Goal: Information Seeking & Learning: Learn about a topic

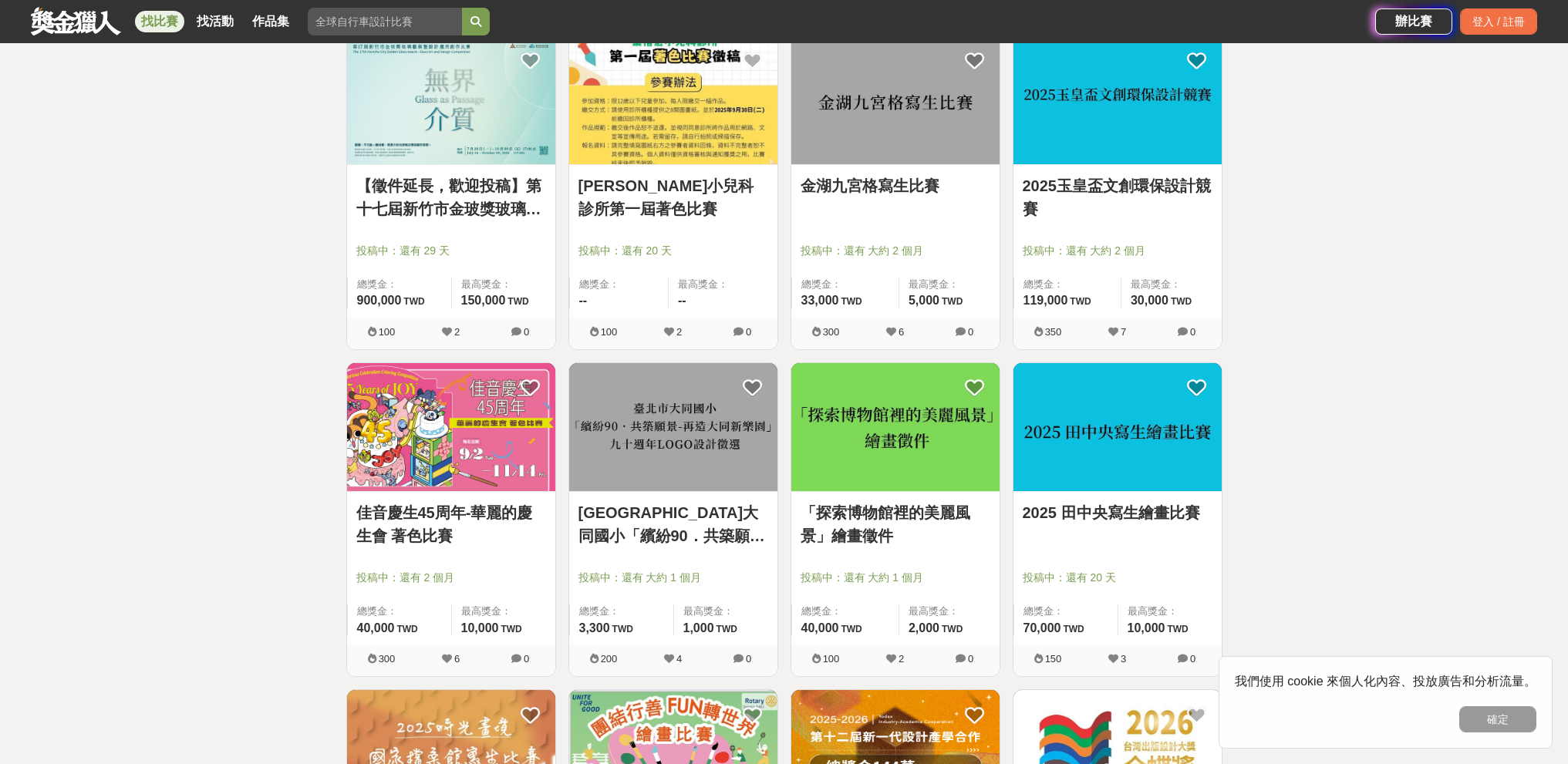
scroll to position [309, 0]
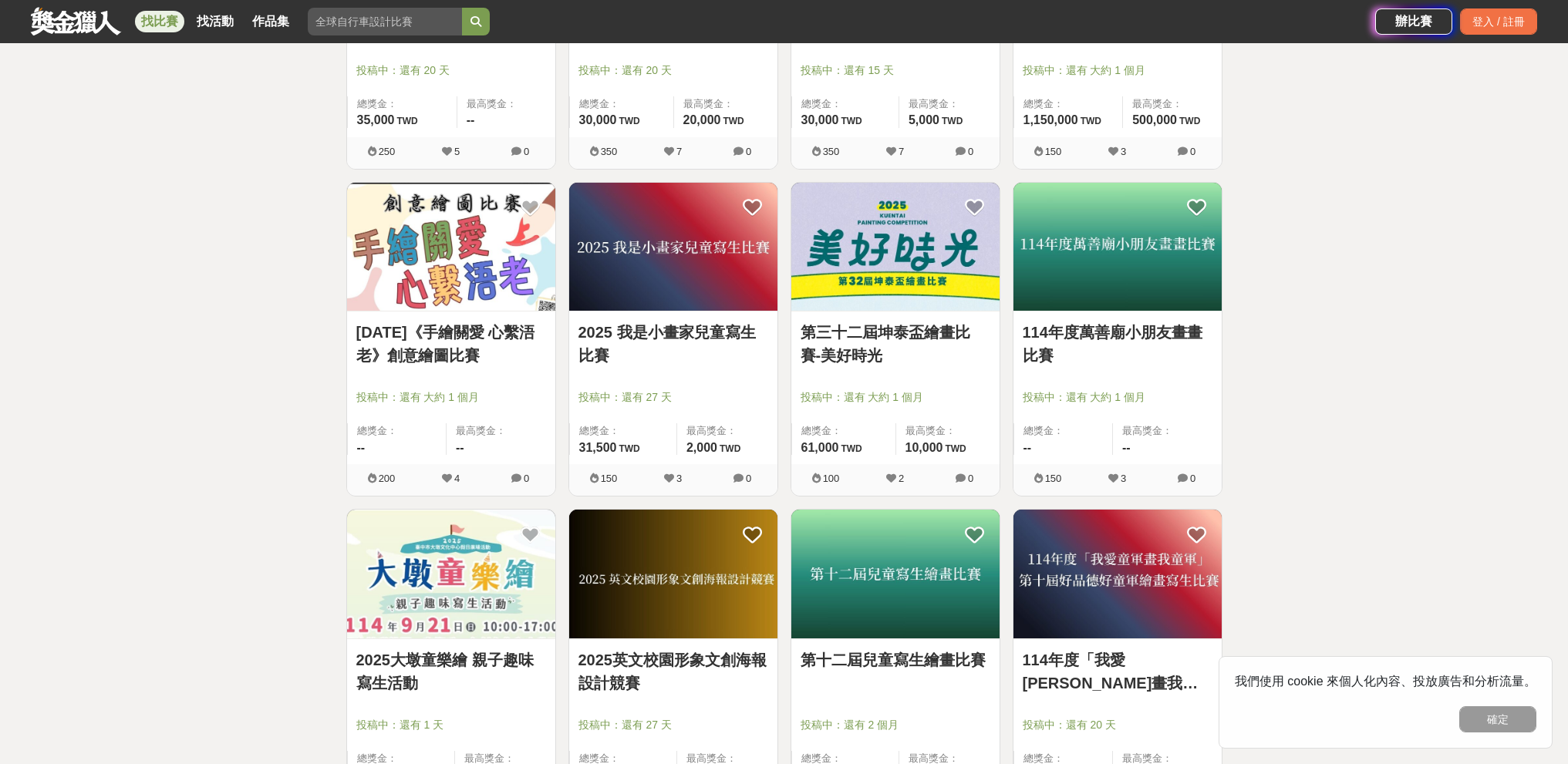
scroll to position [1696, 0]
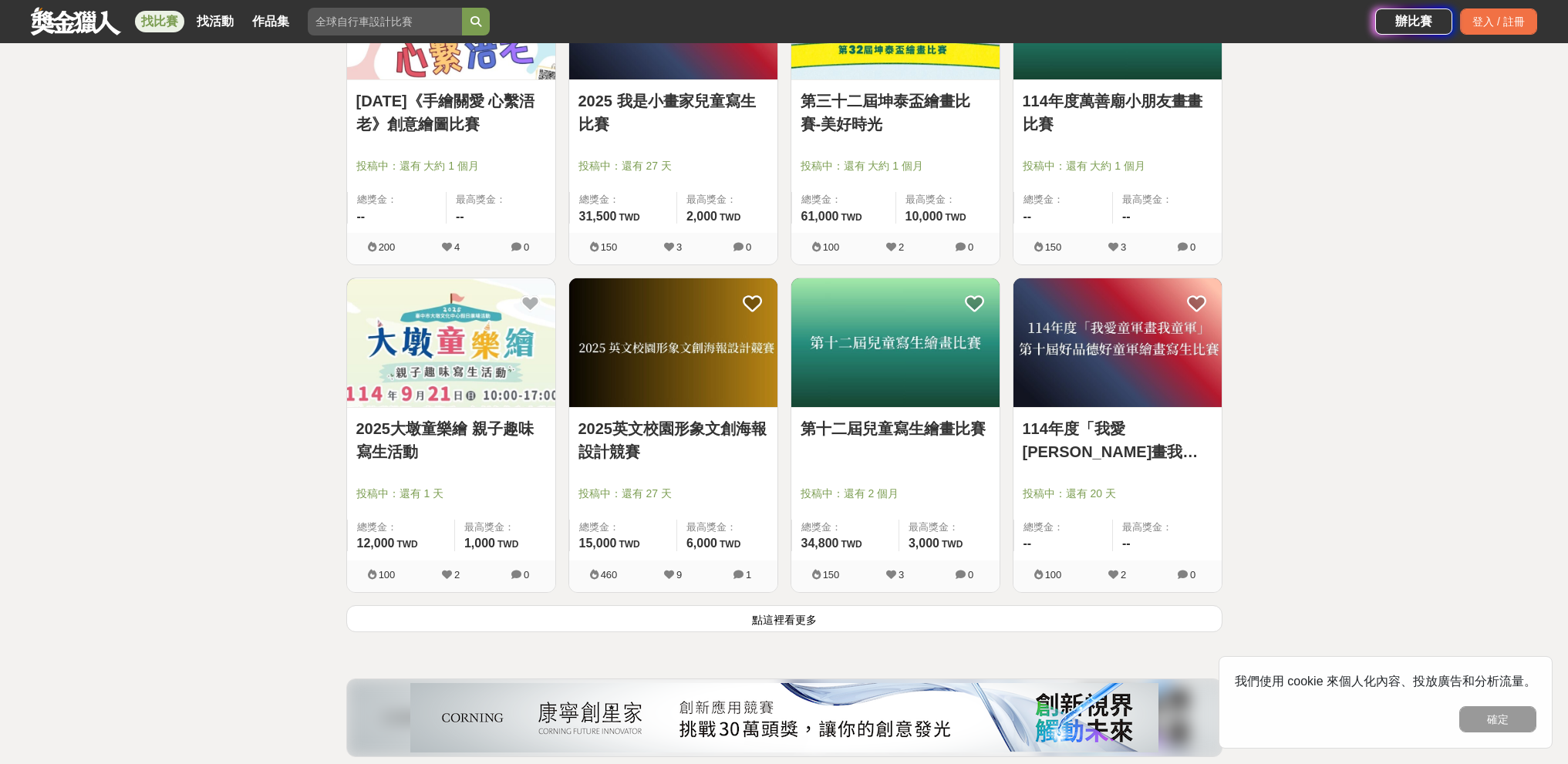
drag, startPoint x: 796, startPoint y: 618, endPoint x: 785, endPoint y: 594, distance: 26.4
click at [796, 615] on button "點這裡看更多" at bounding box center [784, 619] width 876 height 27
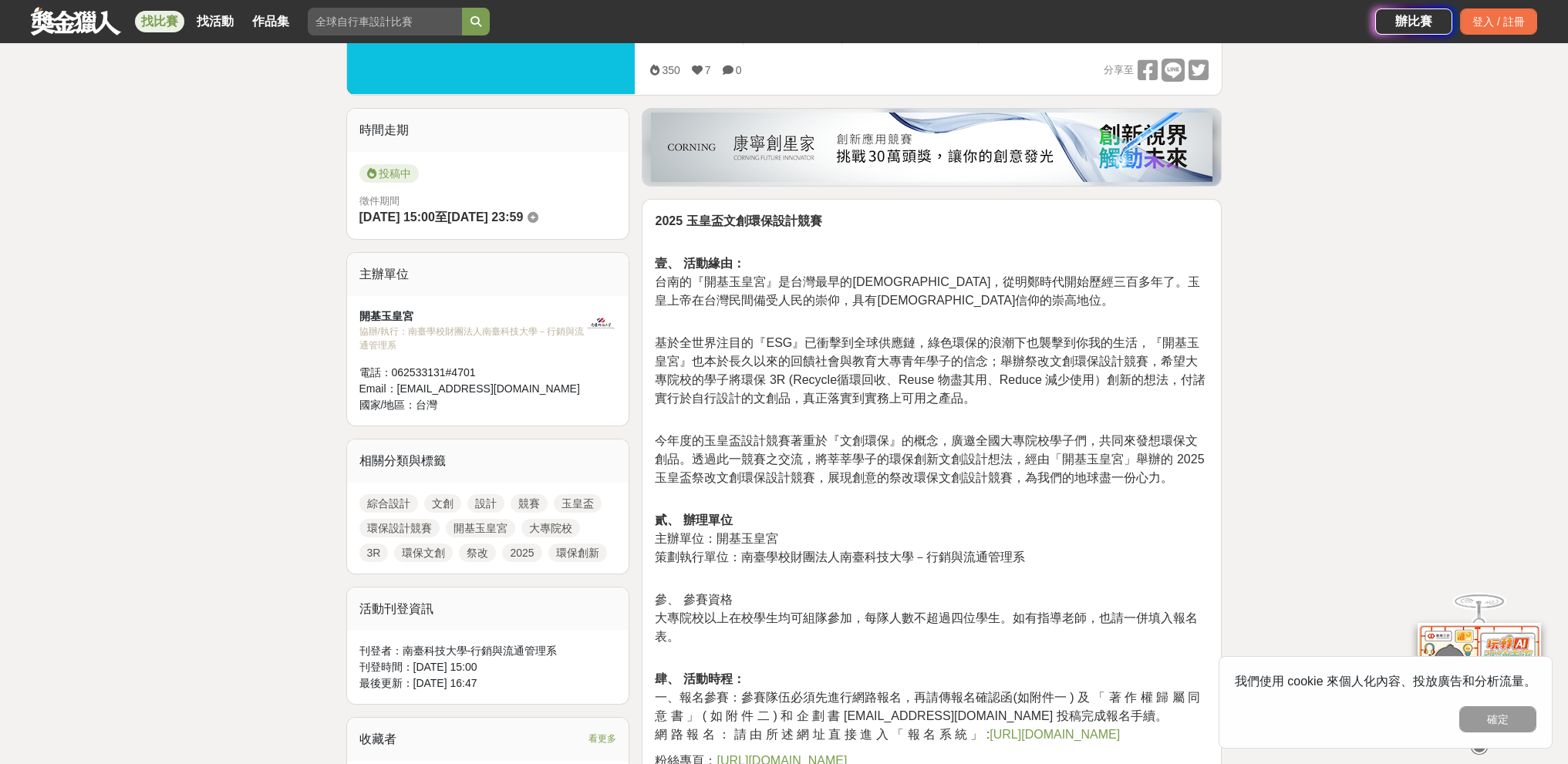
scroll to position [309, 0]
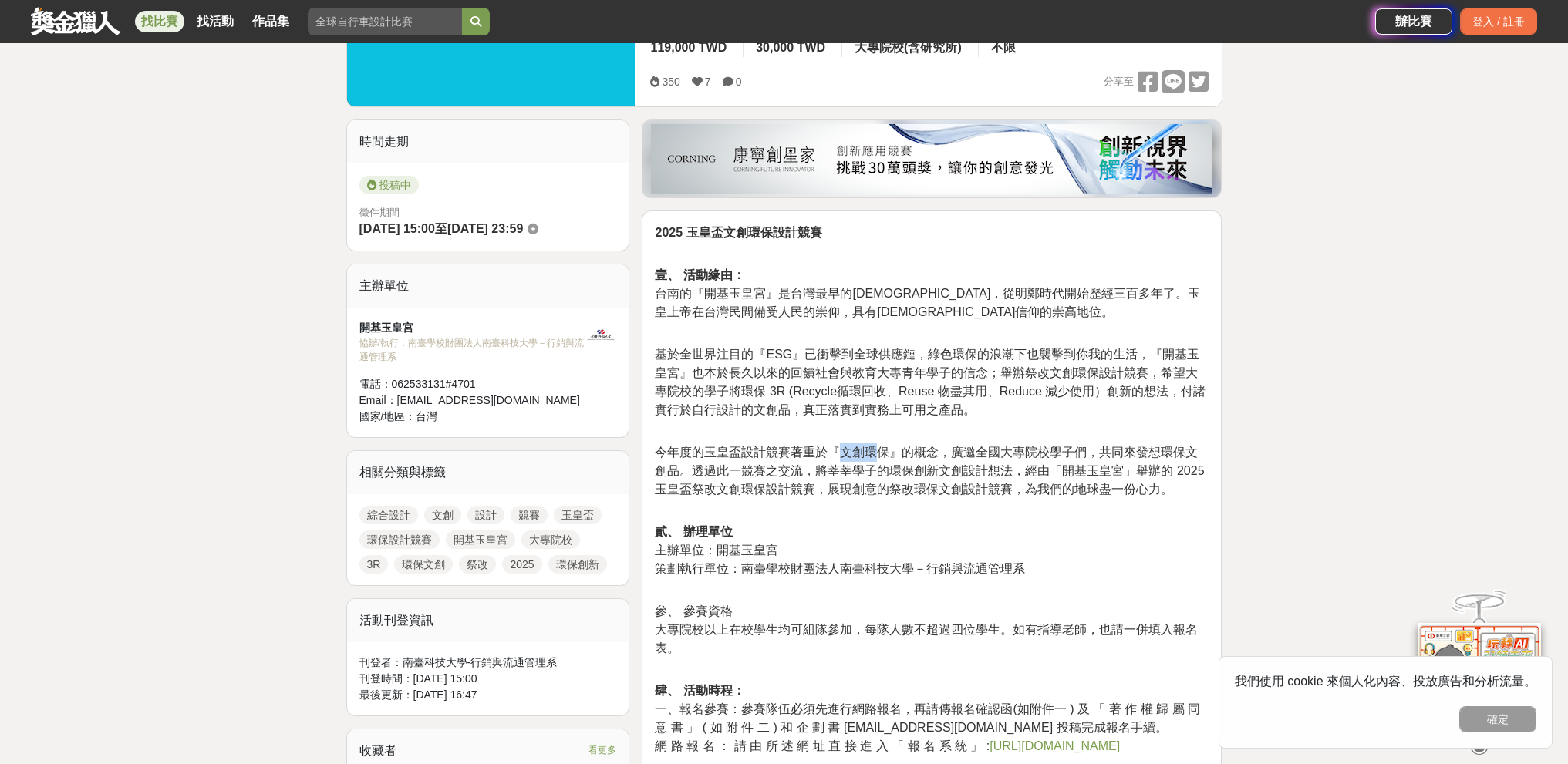
drag, startPoint x: 841, startPoint y: 446, endPoint x: 878, endPoint y: 446, distance: 37.0
click at [878, 446] on span "今年度的玉皇盃設計競賽著重於『文創環保』的概念，廣邀全國大專院校學子們，共同來發想環保文創品。透過此一競賽之交流，將莘莘學子的環保創新文創設計想法，經由「開基…" at bounding box center [929, 470] width 550 height 50
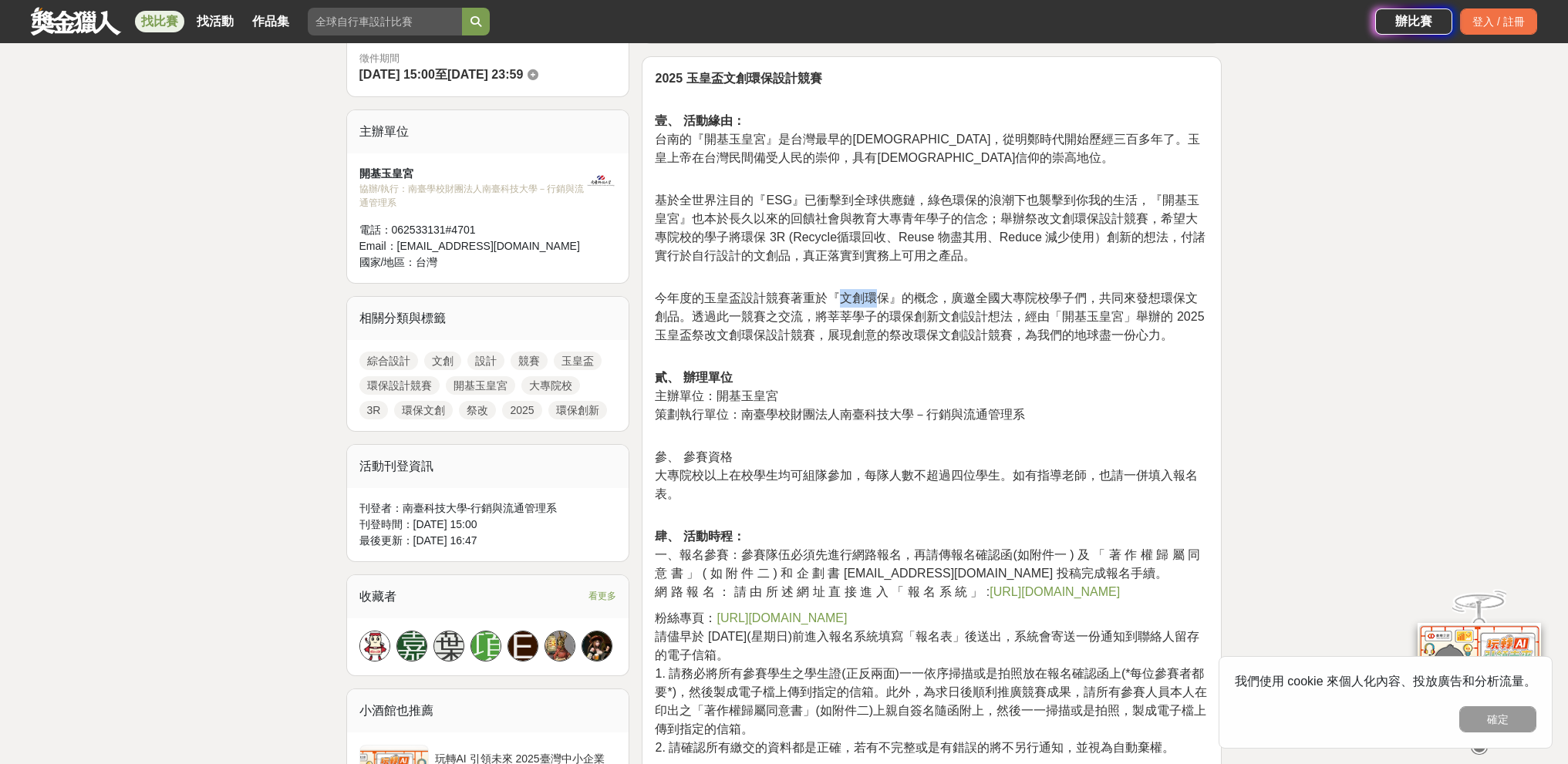
scroll to position [386, 0]
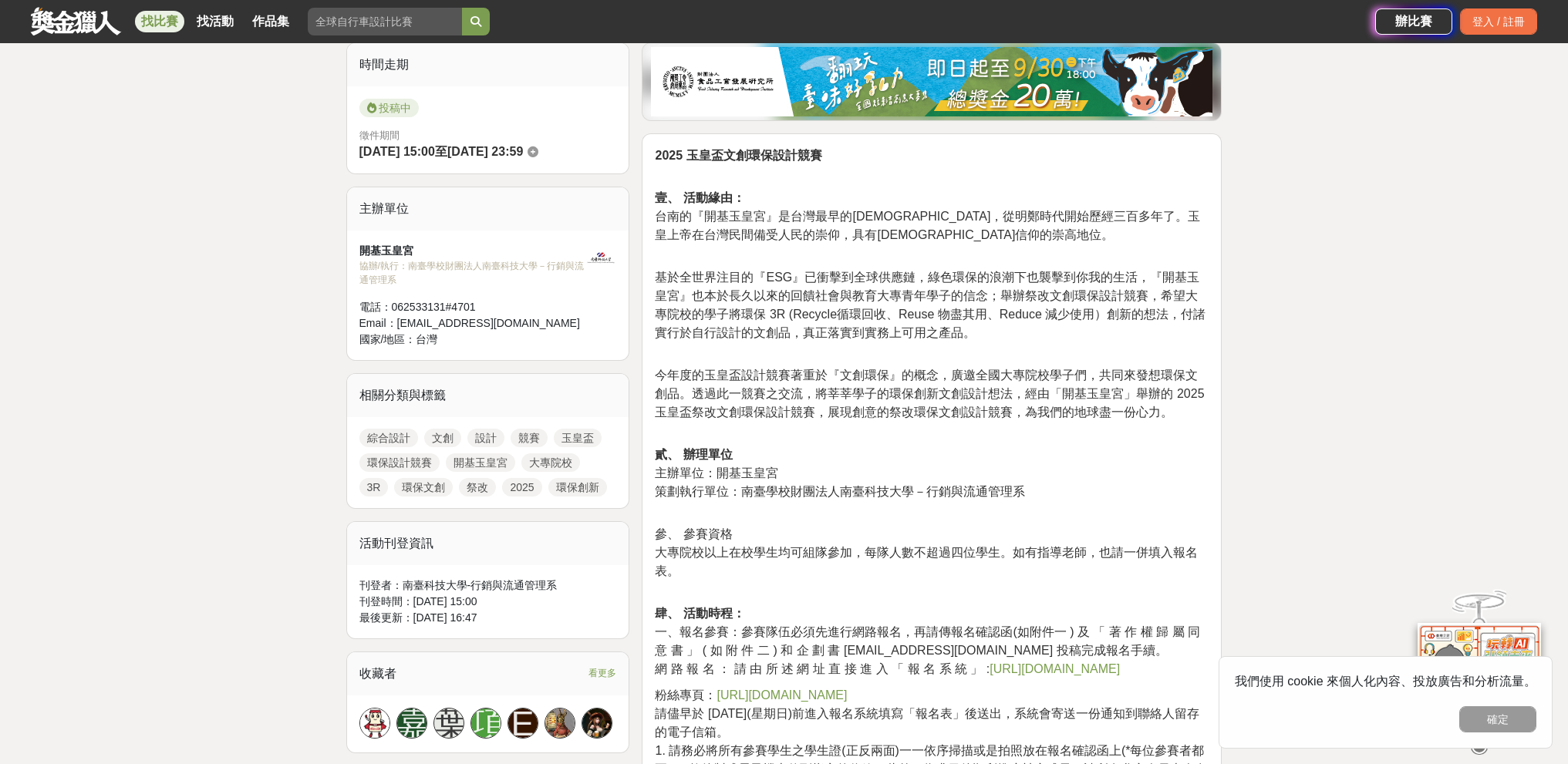
click at [1136, 531] on p "參、 參賽資格 大專院校以上在校學生均可組隊參加，每隊人數不超過四位學生。如有指導老師，也請一併填入報名表。" at bounding box center [931, 560] width 554 height 72
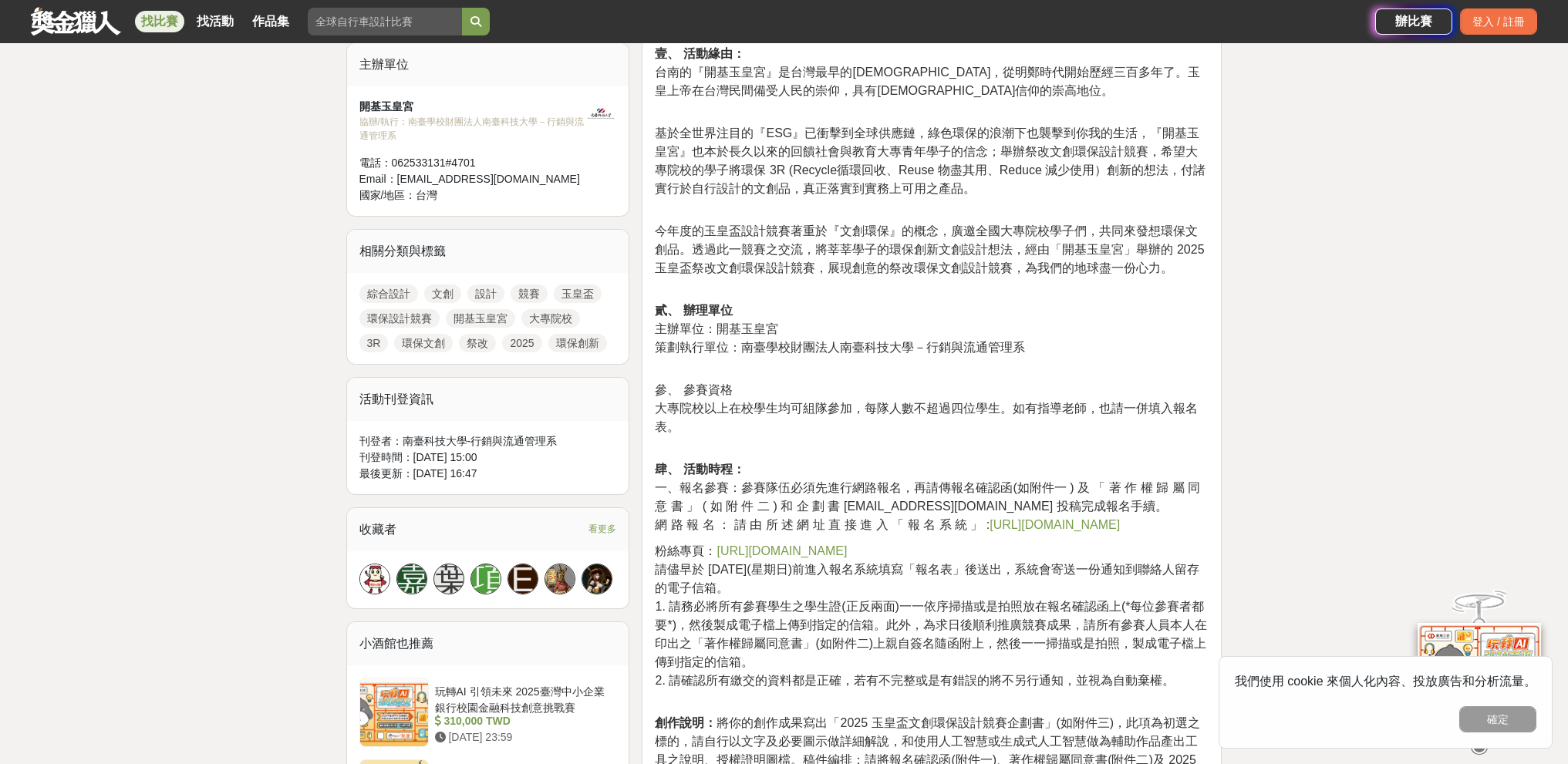
scroll to position [540, 0]
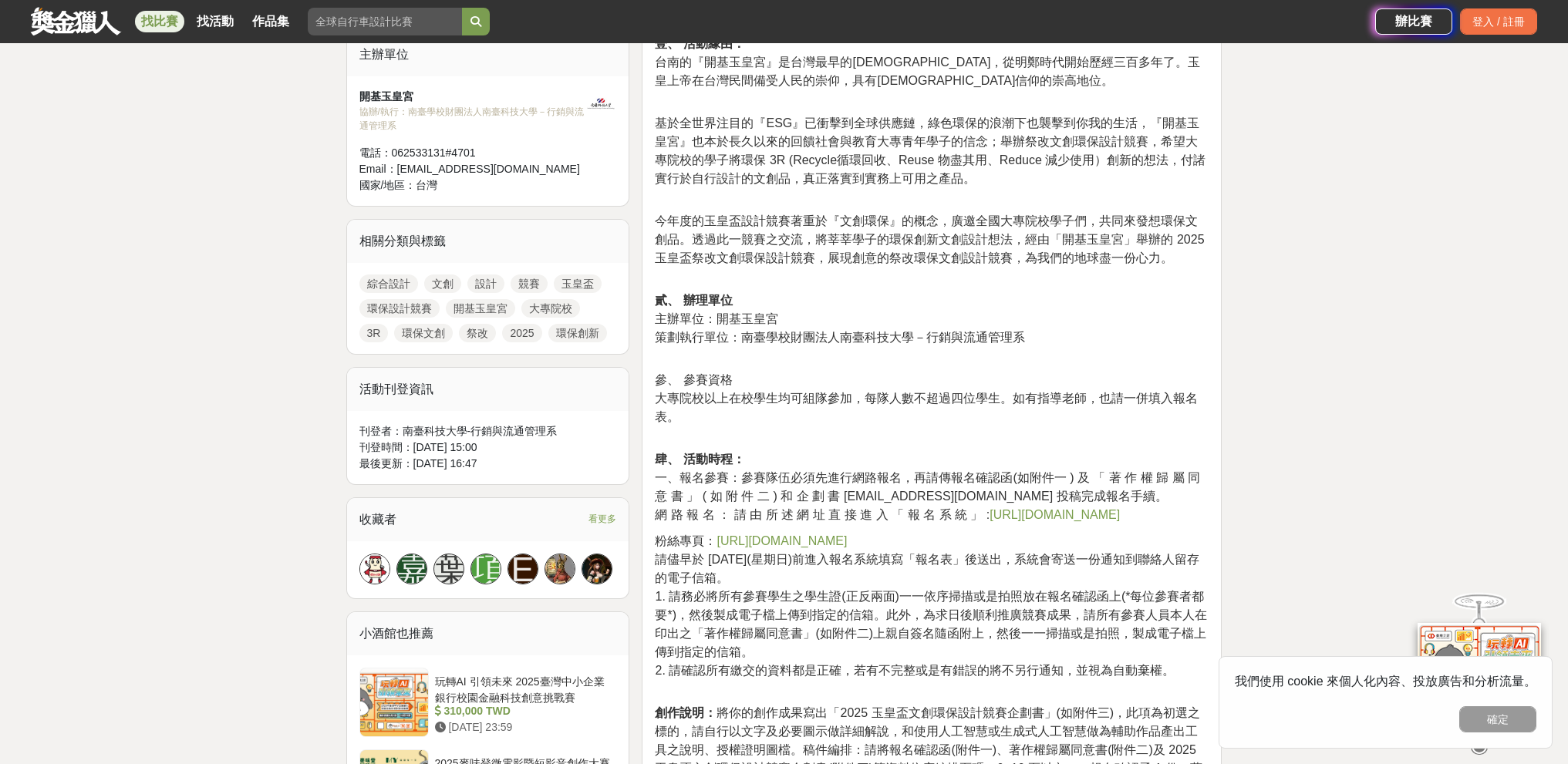
click at [901, 416] on p "參、 參賽資格 大專院校以上在校學生均可組隊參加，每隊人數不超過四位學生。如有指導老師，也請一併填入報名表。" at bounding box center [931, 406] width 554 height 72
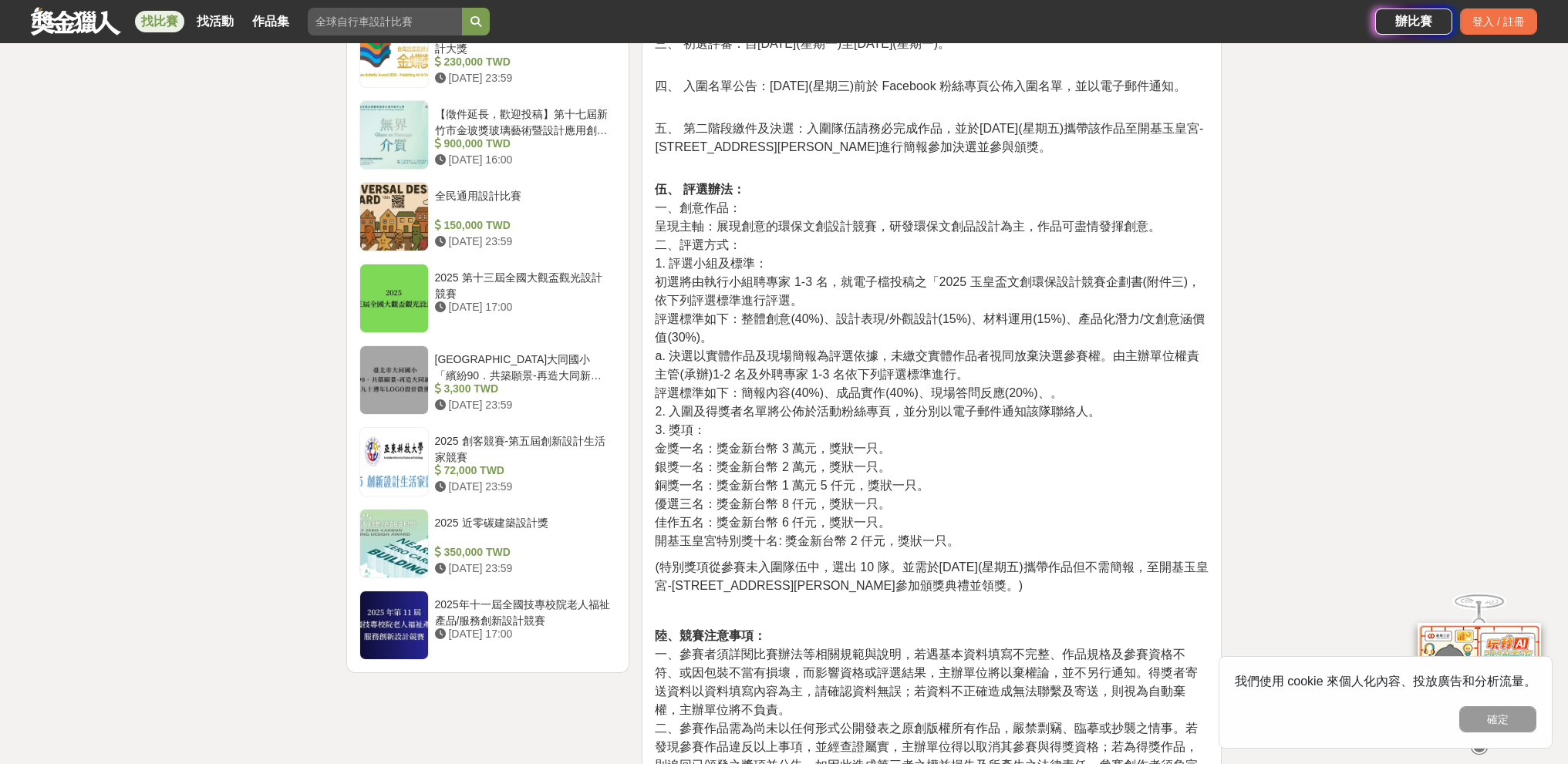
scroll to position [1543, 0]
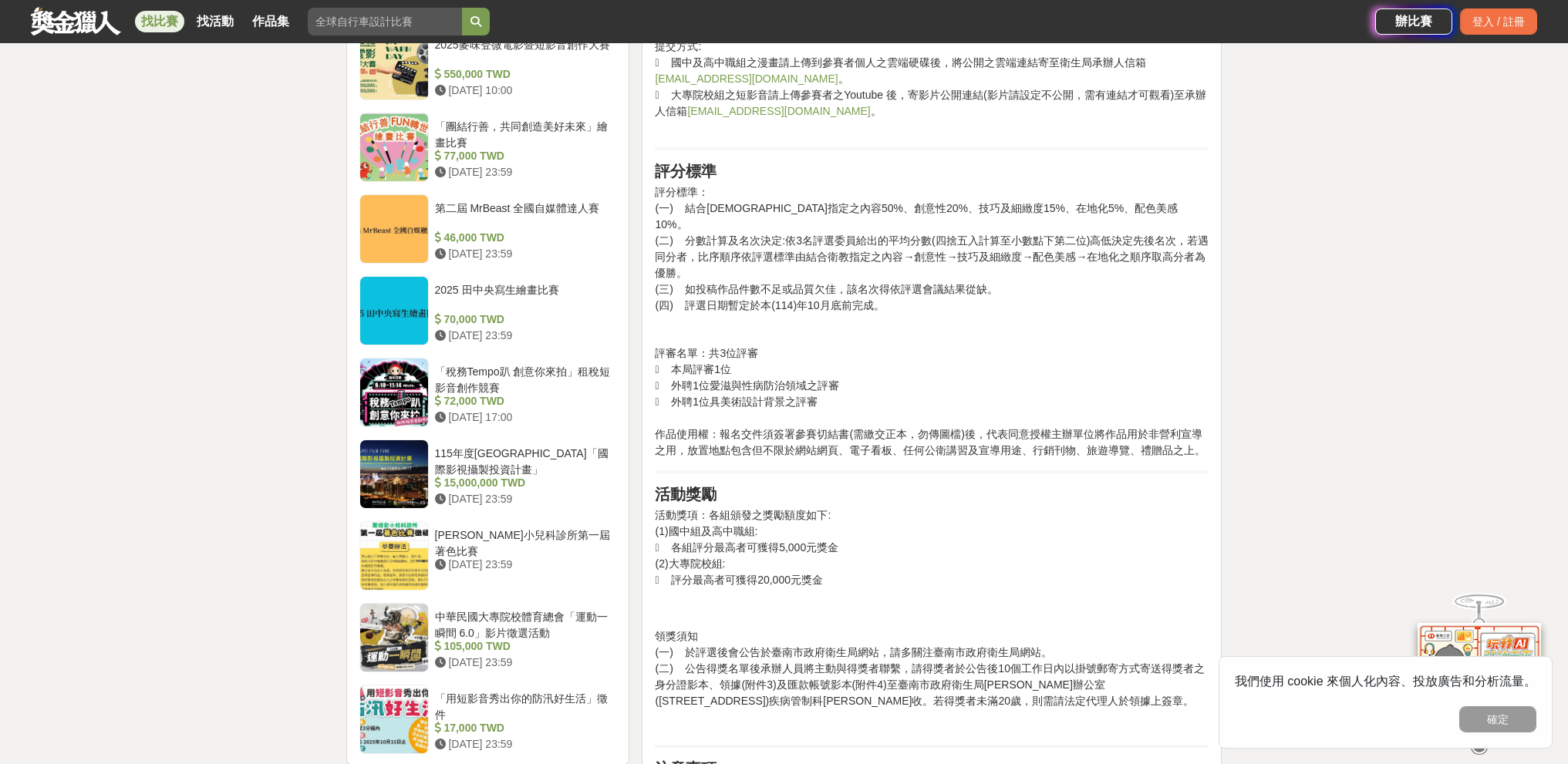
scroll to position [1543, 0]
